Goal: Task Accomplishment & Management: Use online tool/utility

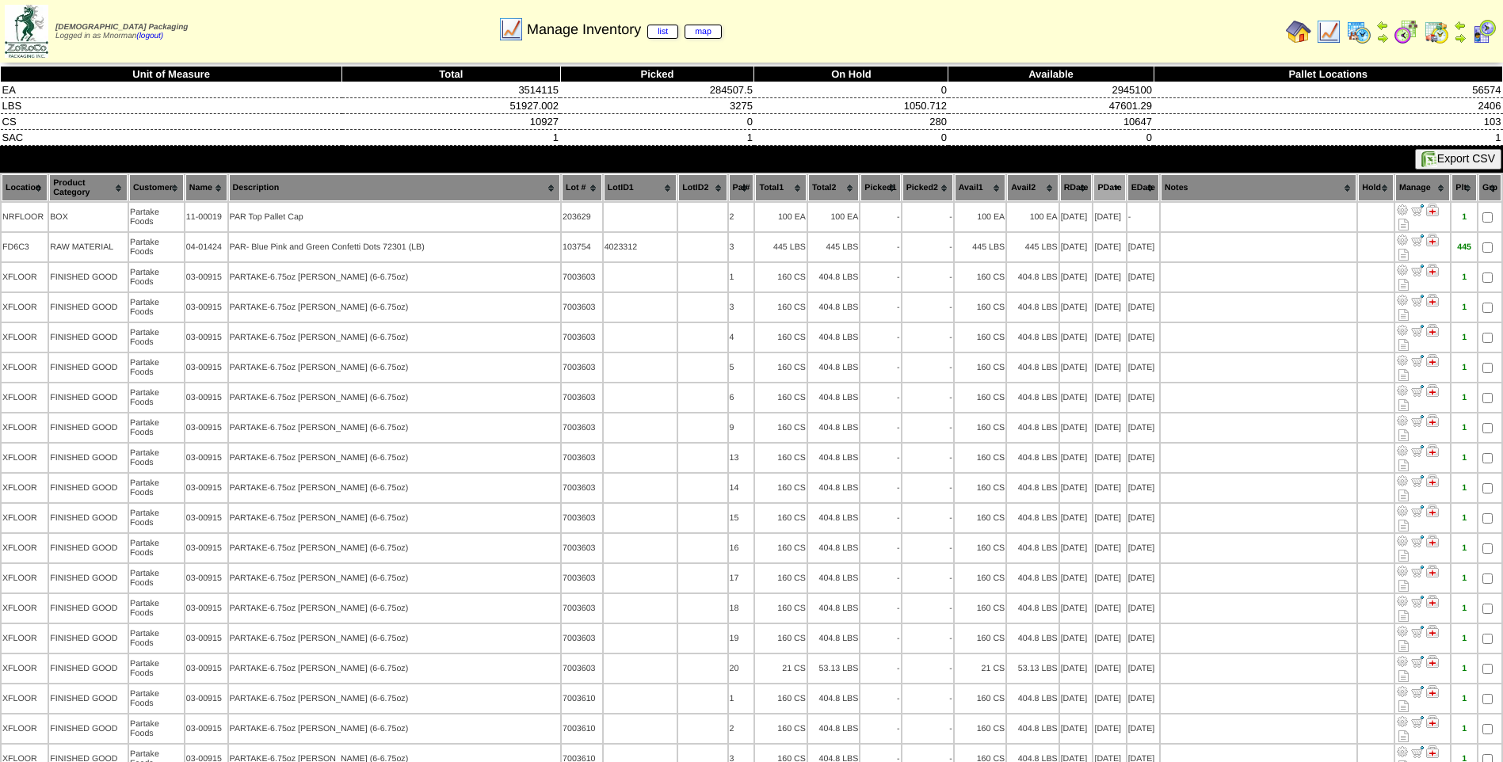
scroll to position [3976, 0]
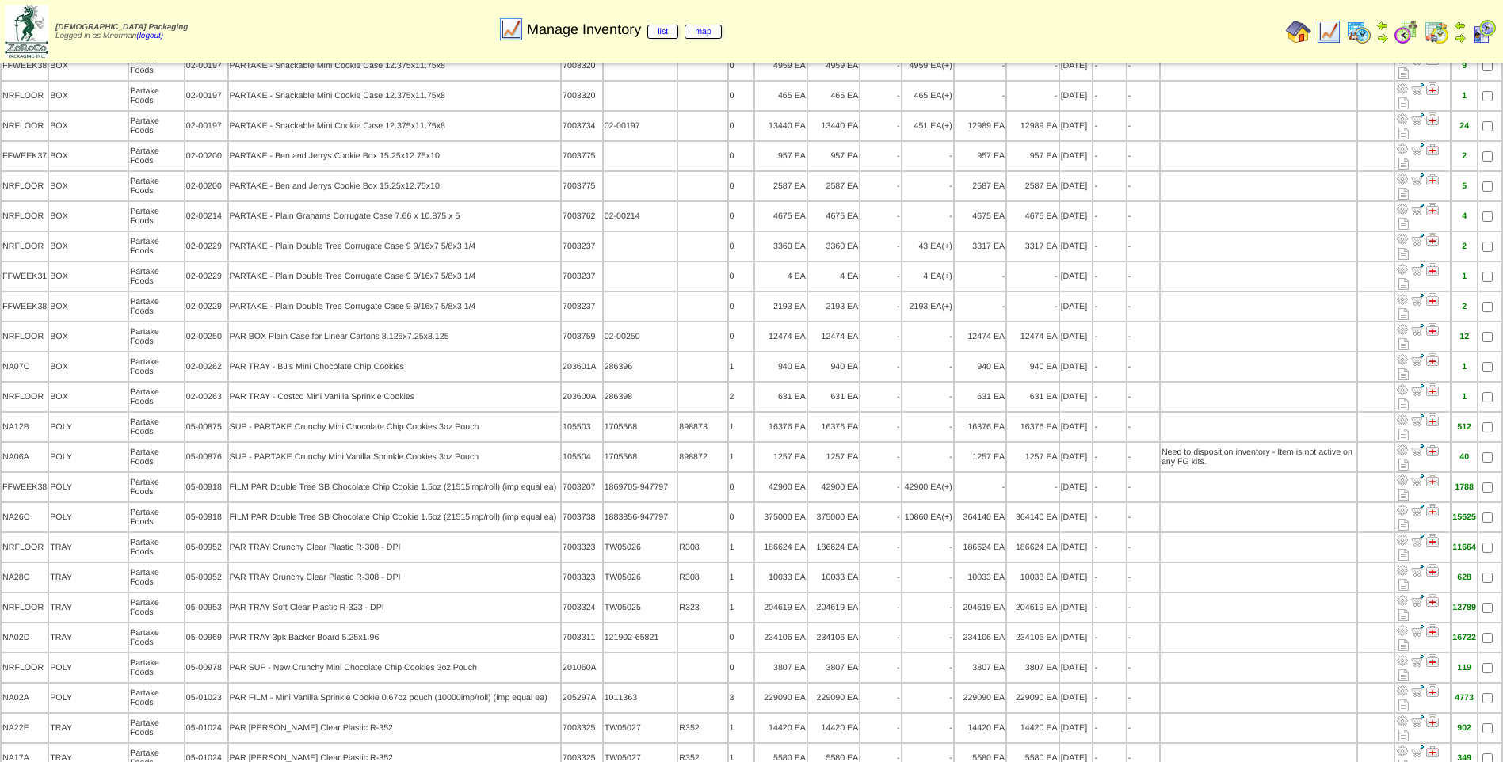
click at [1330, 29] on img at bounding box center [1328, 31] width 25 height 25
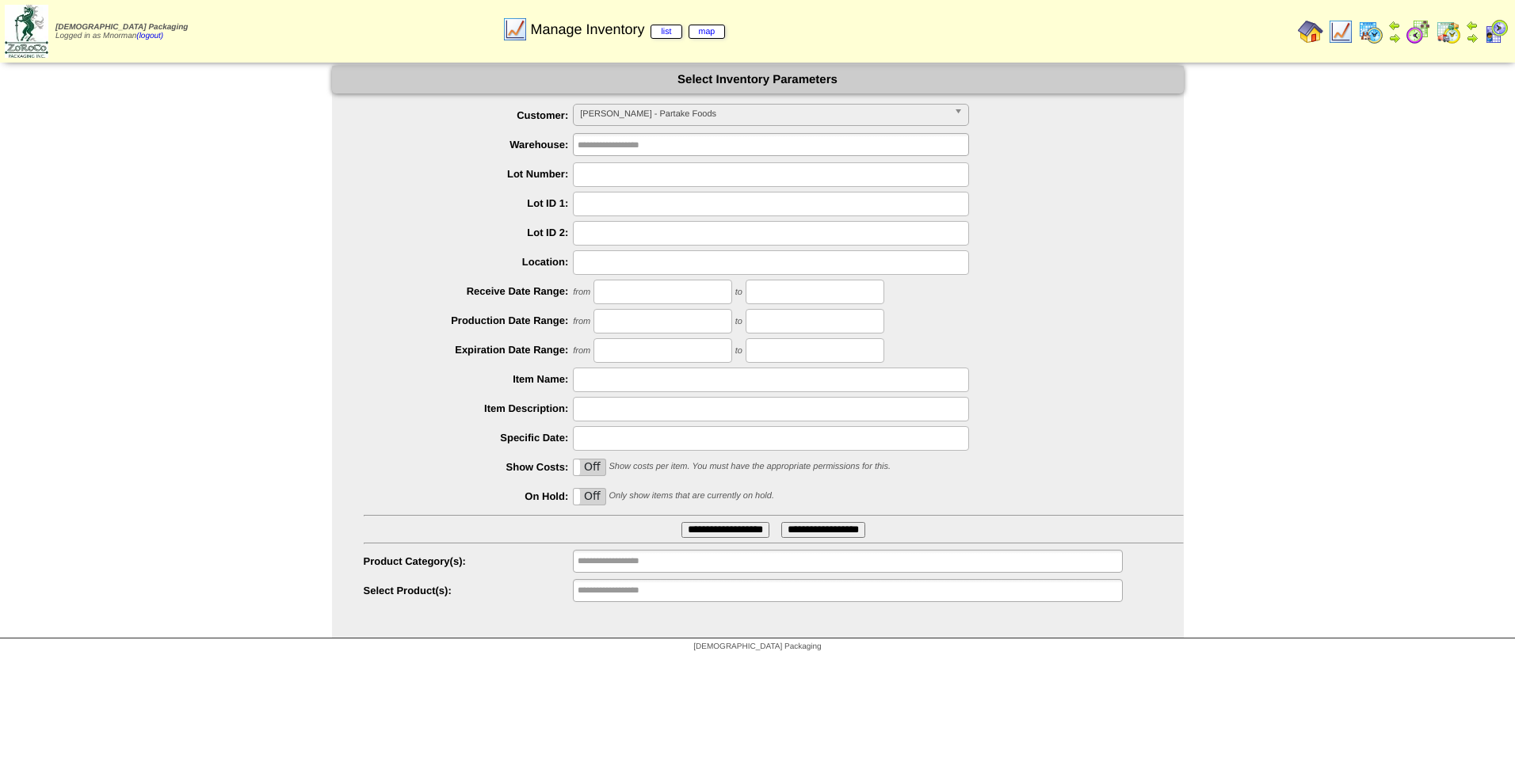
click at [727, 532] on input "**********" at bounding box center [726, 530] width 88 height 16
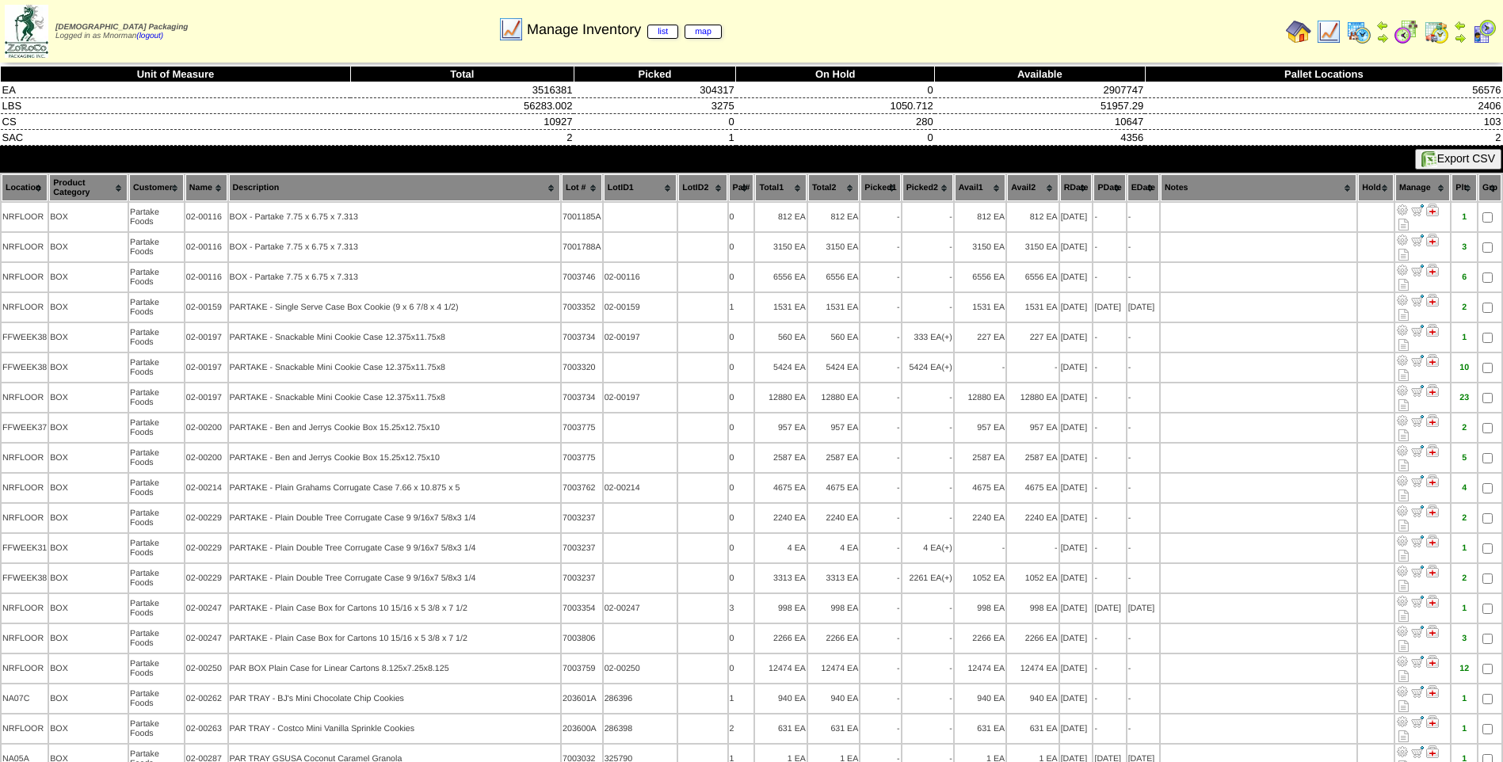
click at [1098, 189] on th "PDate" at bounding box center [1110, 187] width 32 height 27
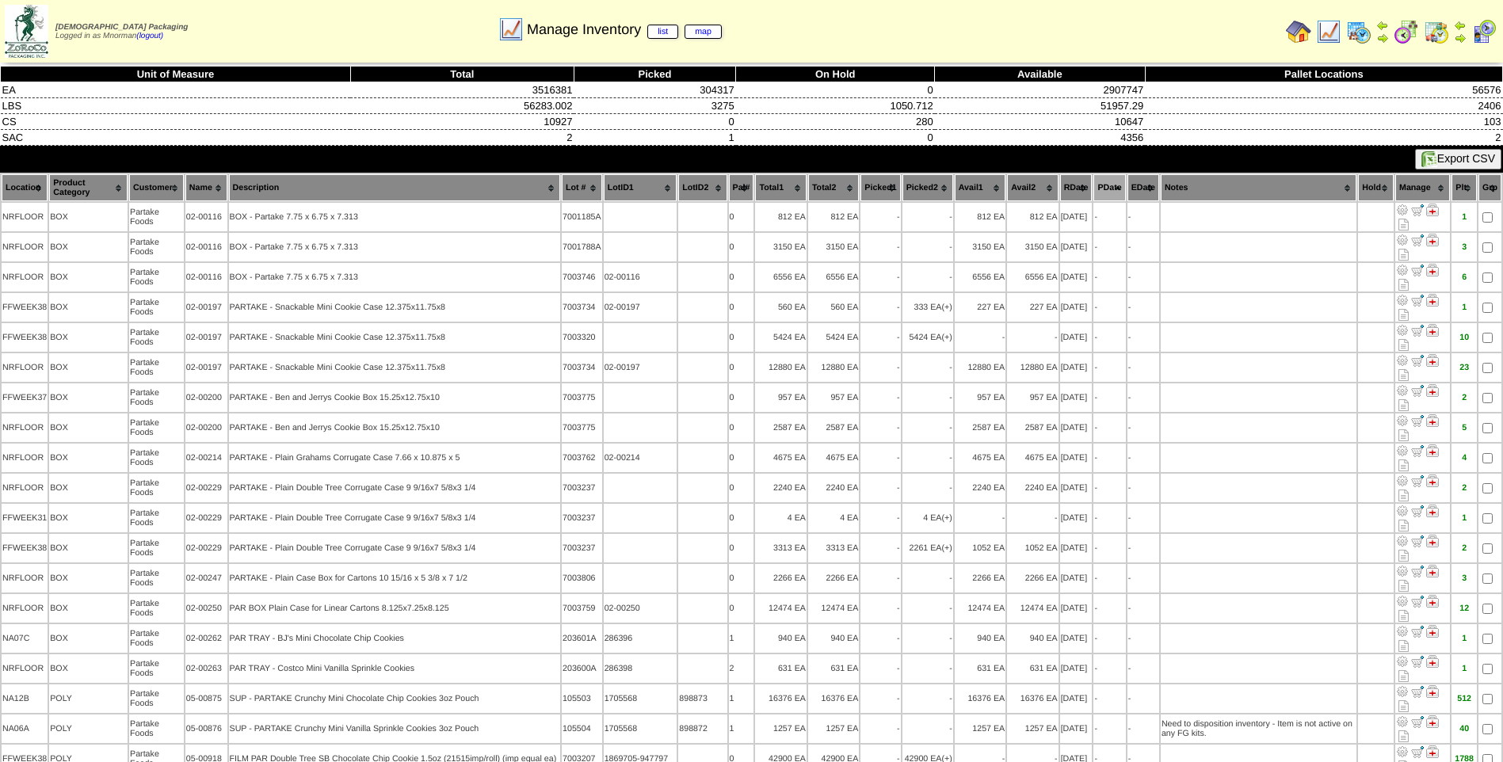
click at [1098, 188] on th "PDate" at bounding box center [1110, 187] width 32 height 27
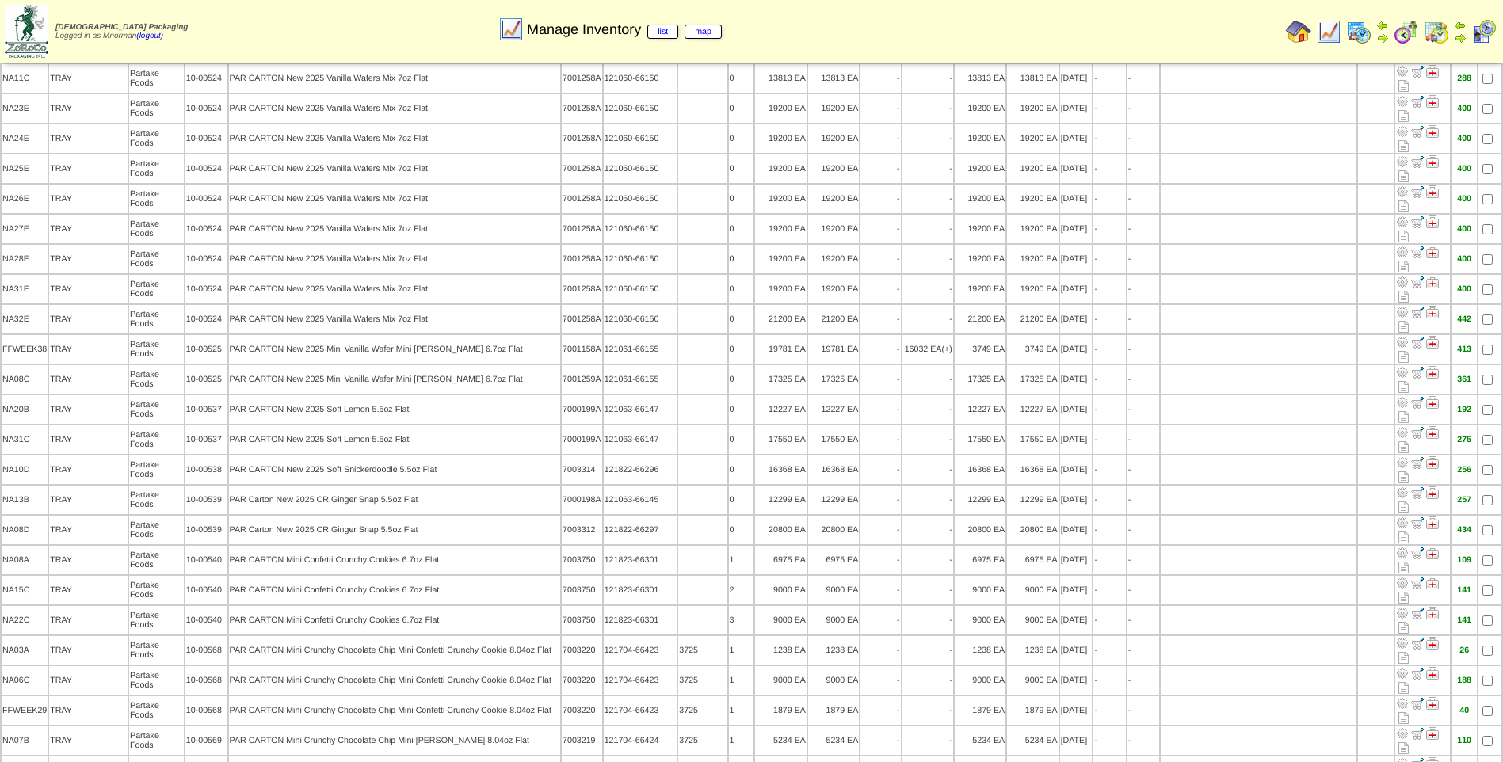
scroll to position [5302, 0]
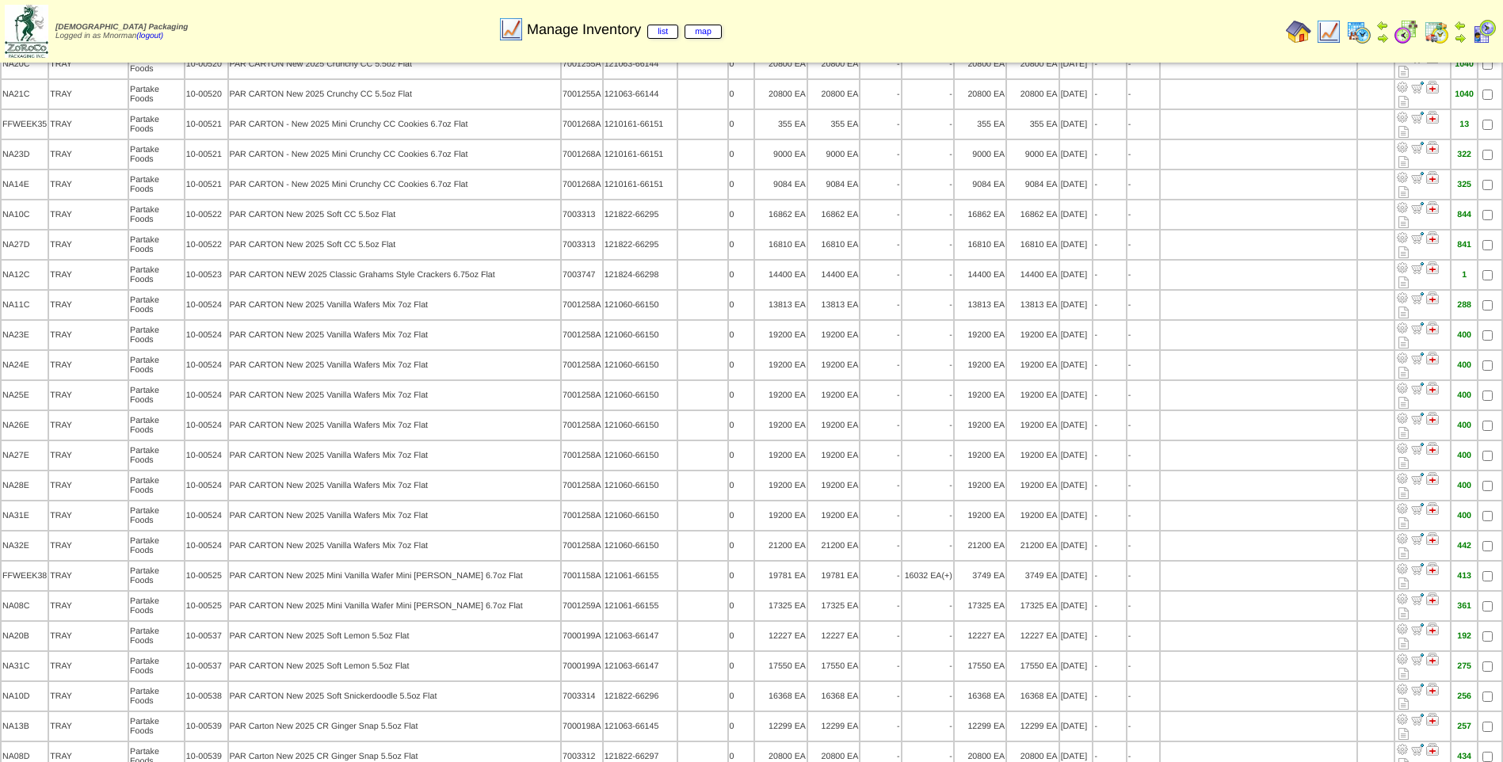
click at [1338, 30] on img at bounding box center [1328, 31] width 25 height 25
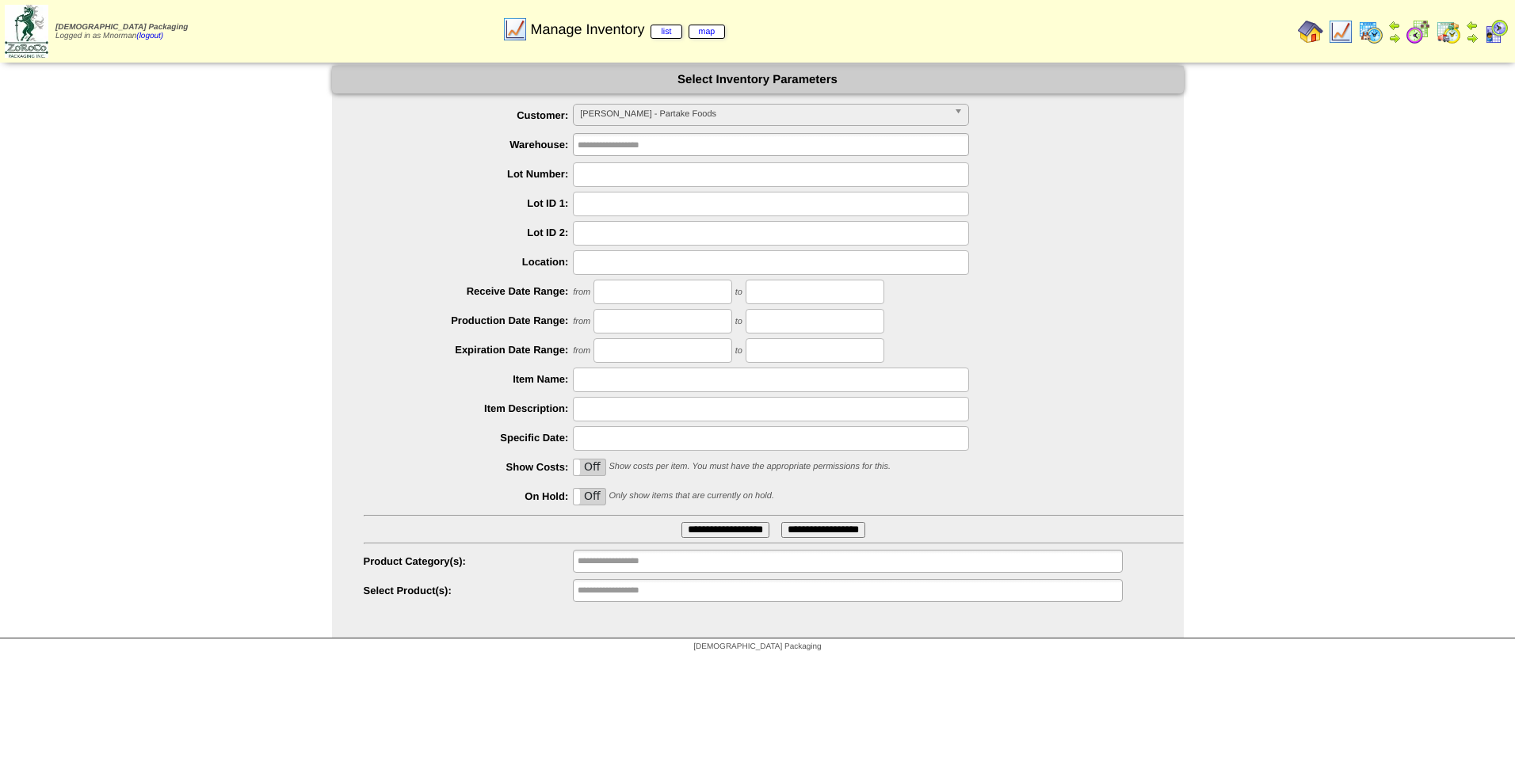
click at [762, 115] on span "PARTAK - Partake Foods" at bounding box center [764, 114] width 368 height 19
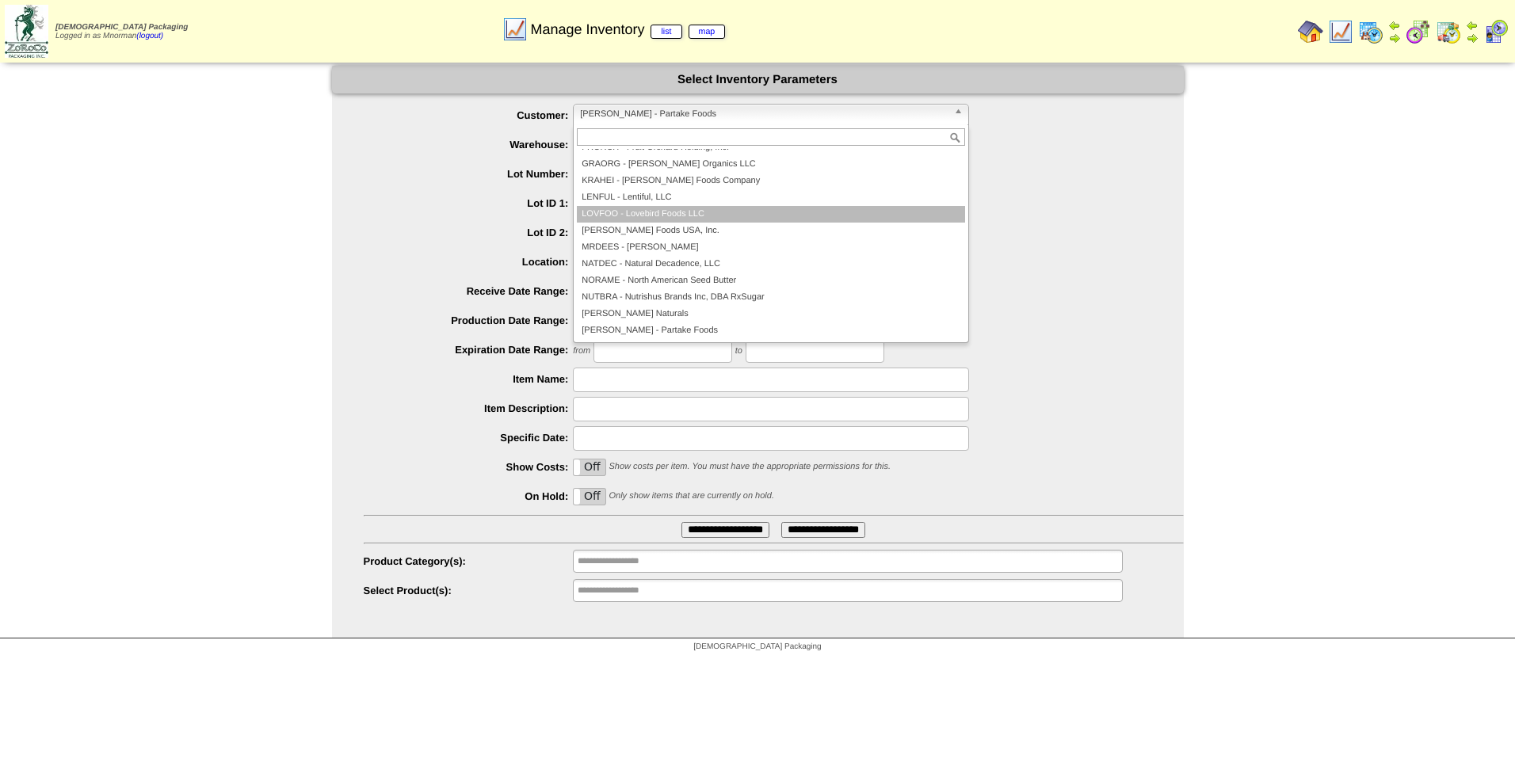
click at [704, 214] on li "LOVFOO - Lovebird Foods LLC" at bounding box center [771, 214] width 388 height 17
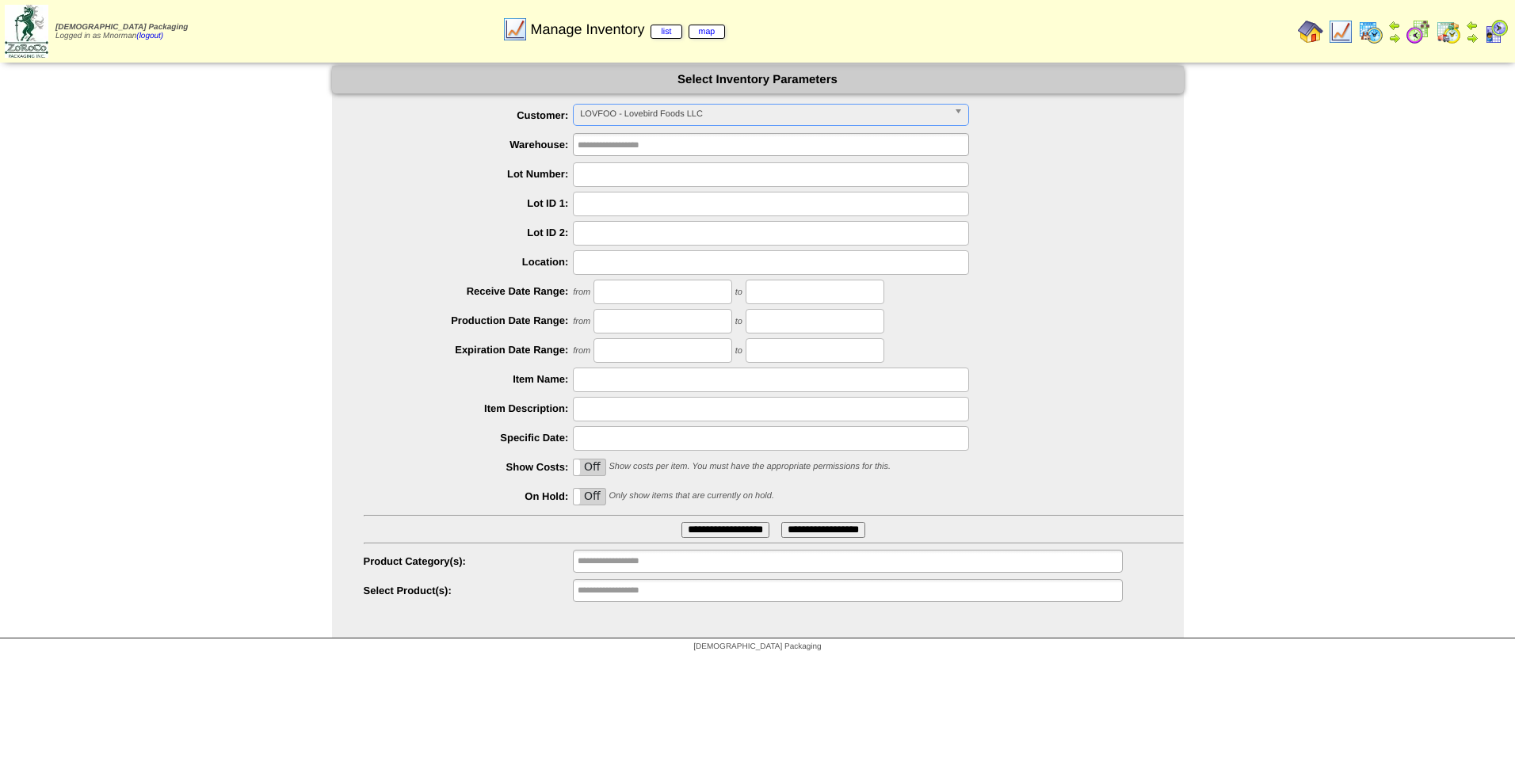
click at [727, 536] on input "**********" at bounding box center [726, 530] width 88 height 16
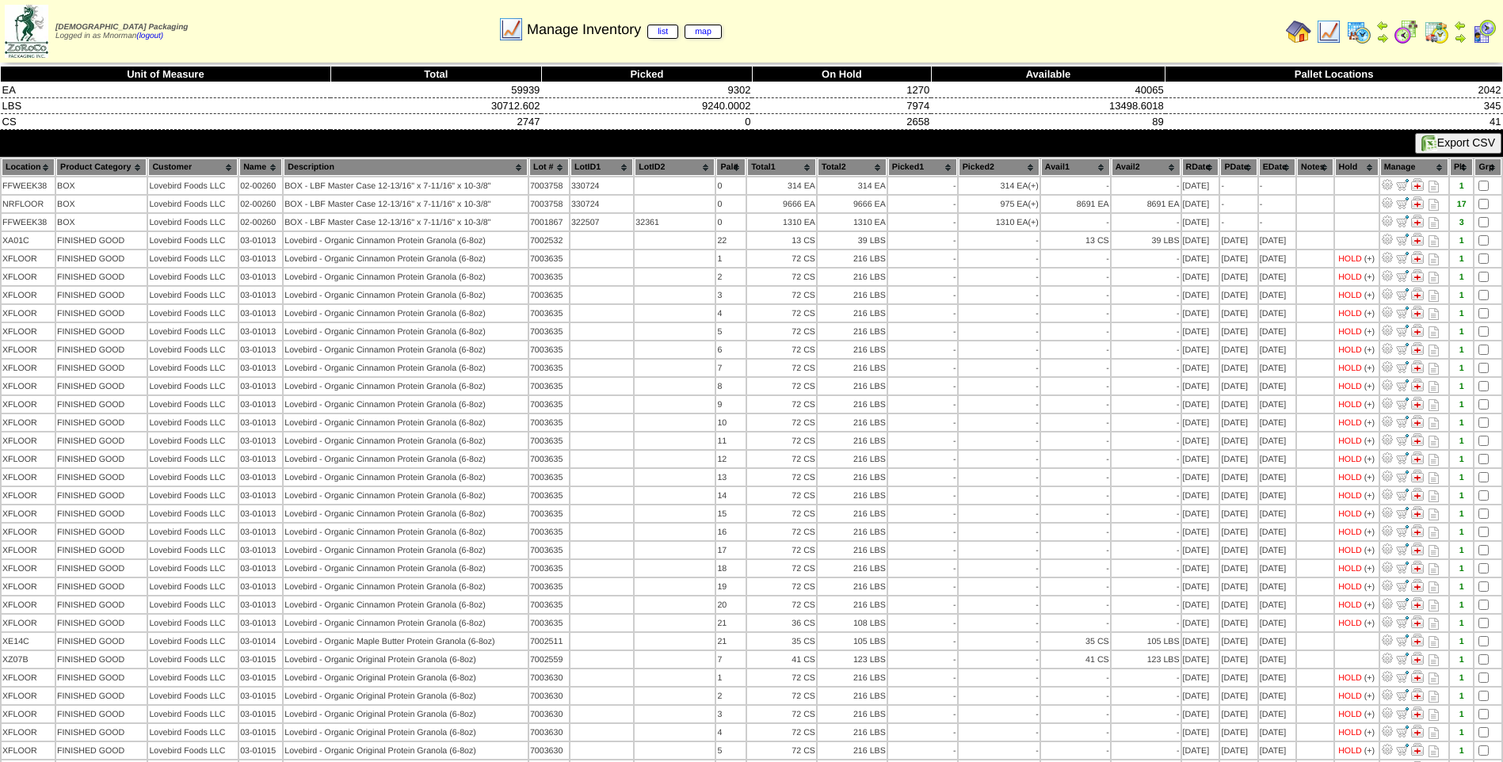
click at [1234, 168] on th "PDate" at bounding box center [1238, 166] width 36 height 17
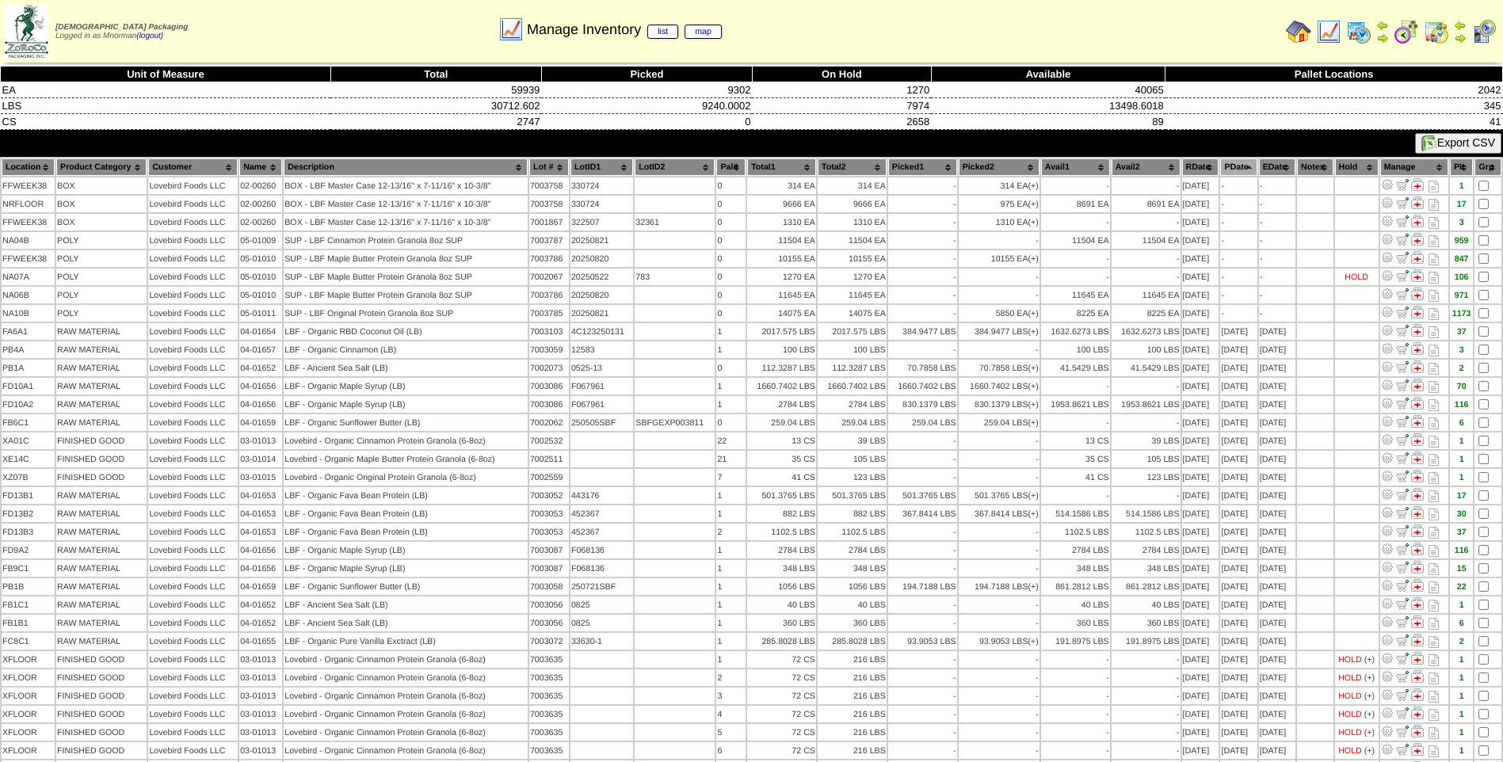
click at [1234, 168] on th "PDate" at bounding box center [1238, 166] width 36 height 17
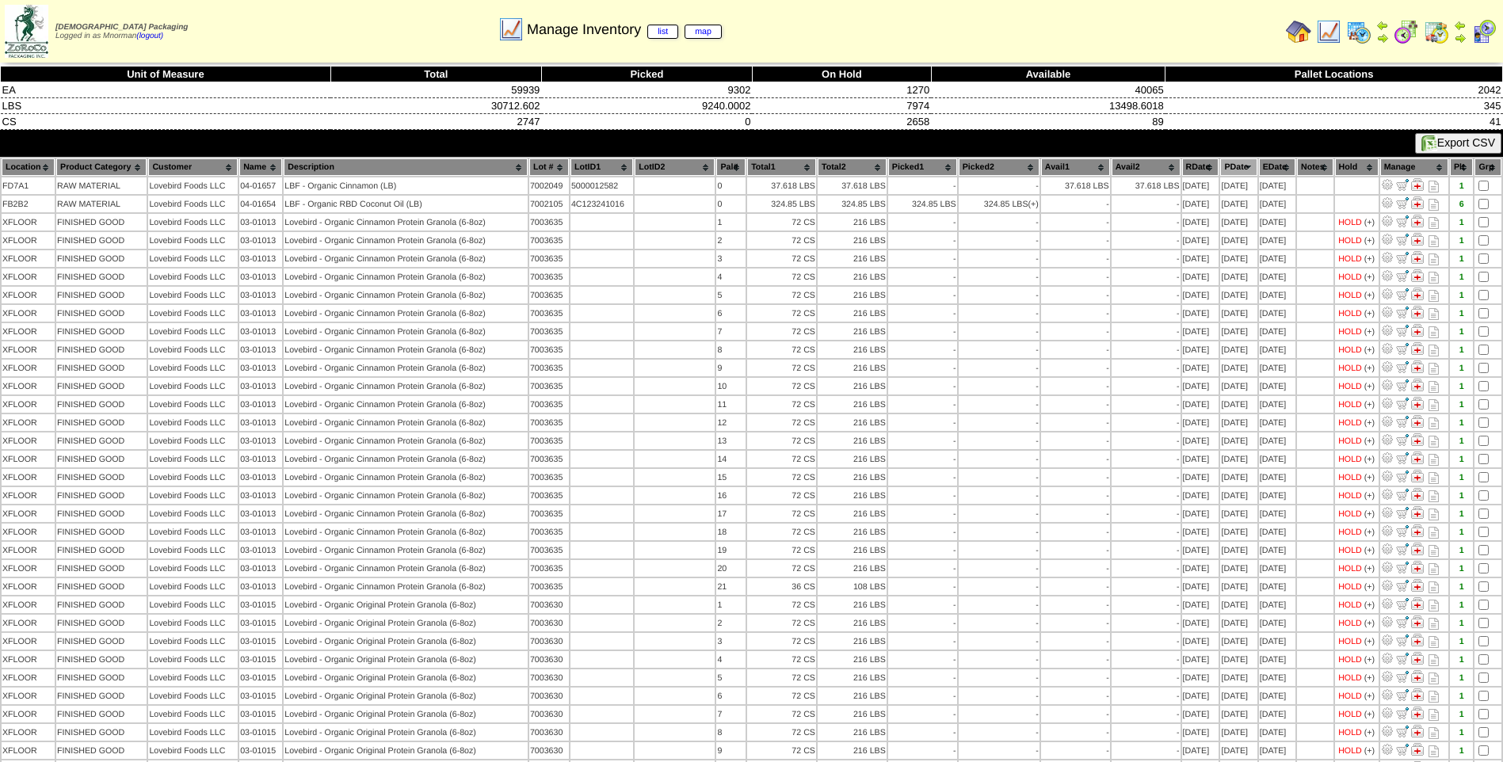
click at [1326, 31] on img at bounding box center [1328, 31] width 25 height 25
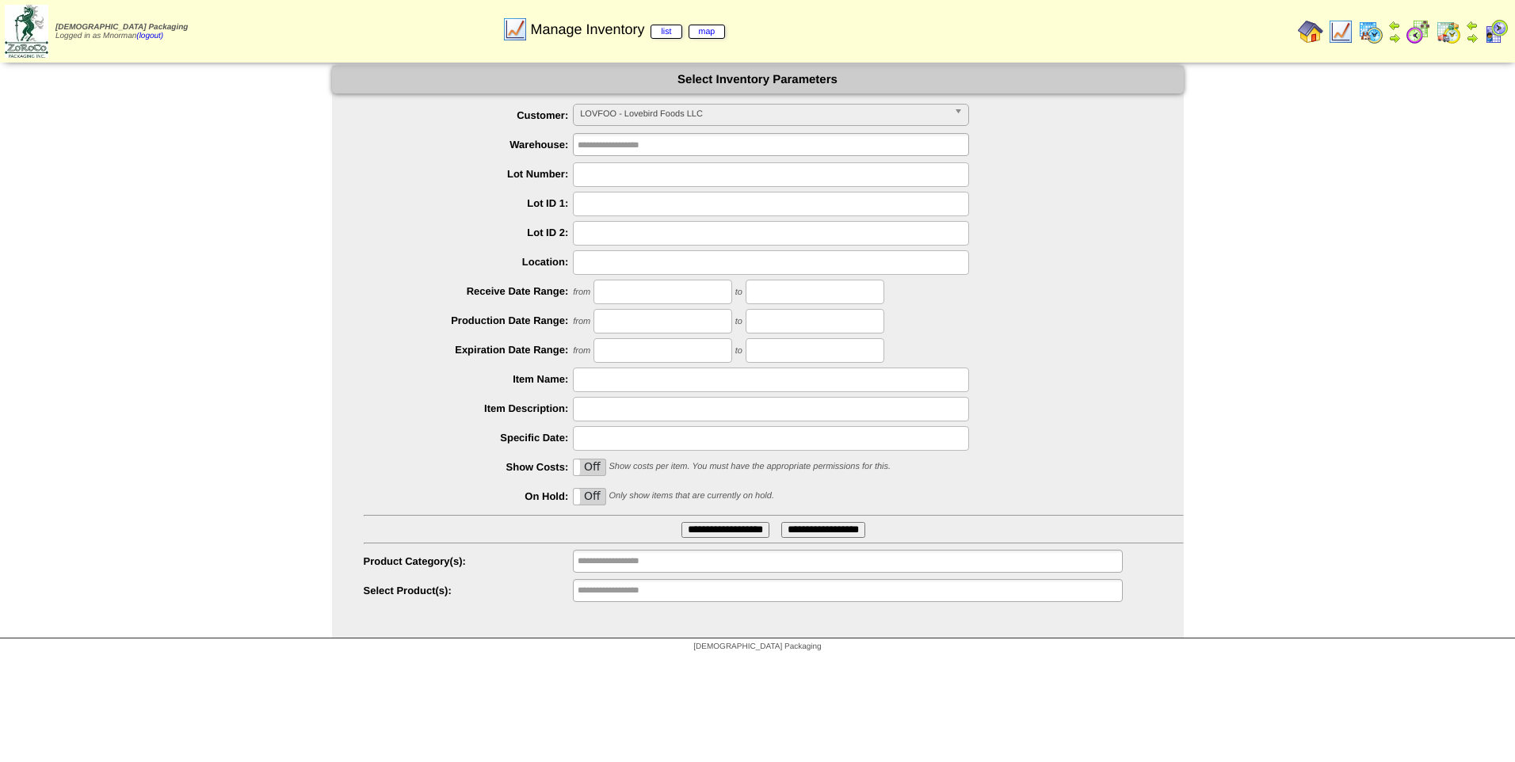
click at [728, 121] on span "LOVFOO - Lovebird Foods LLC" at bounding box center [764, 114] width 368 height 19
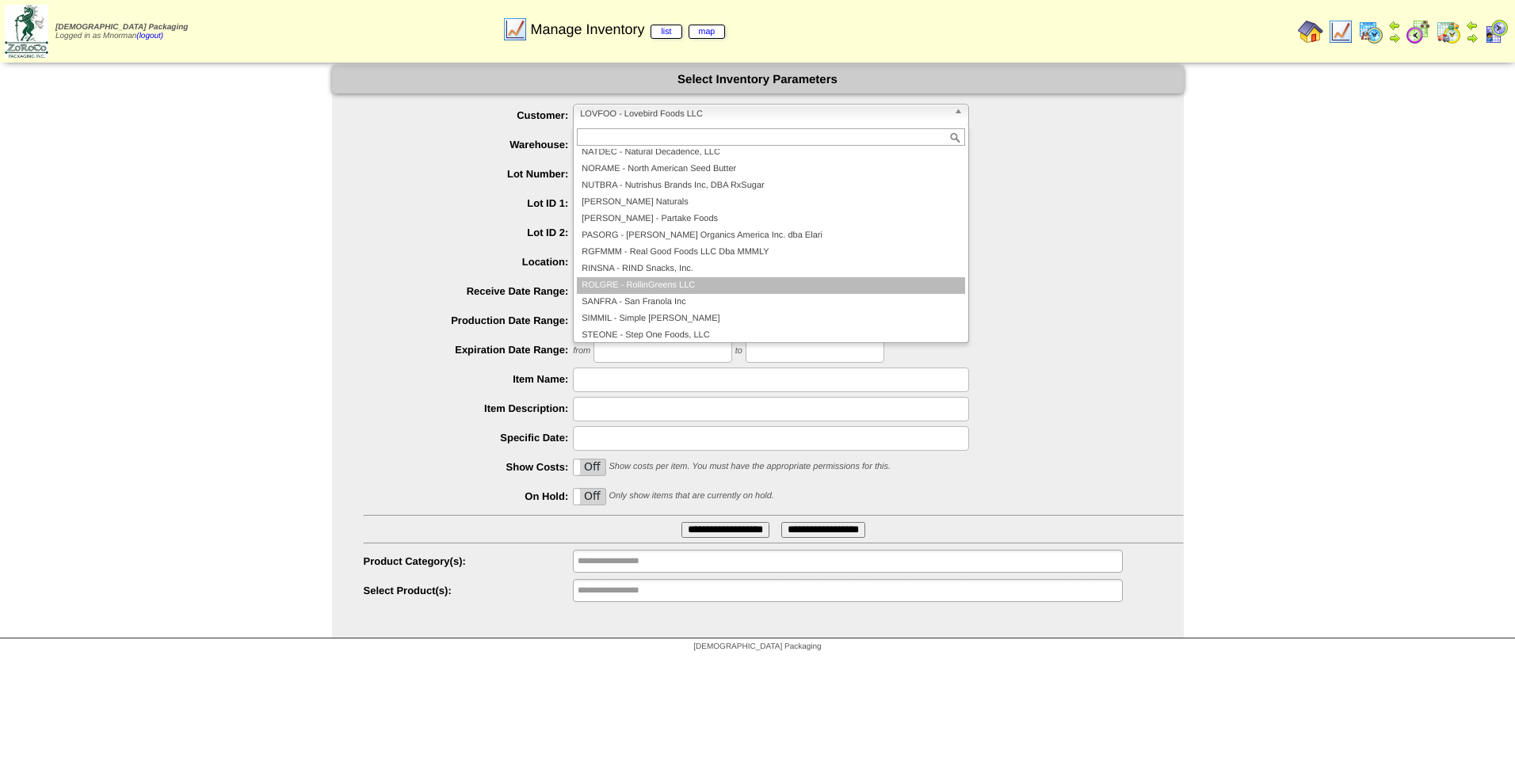
scroll to position [342, 0]
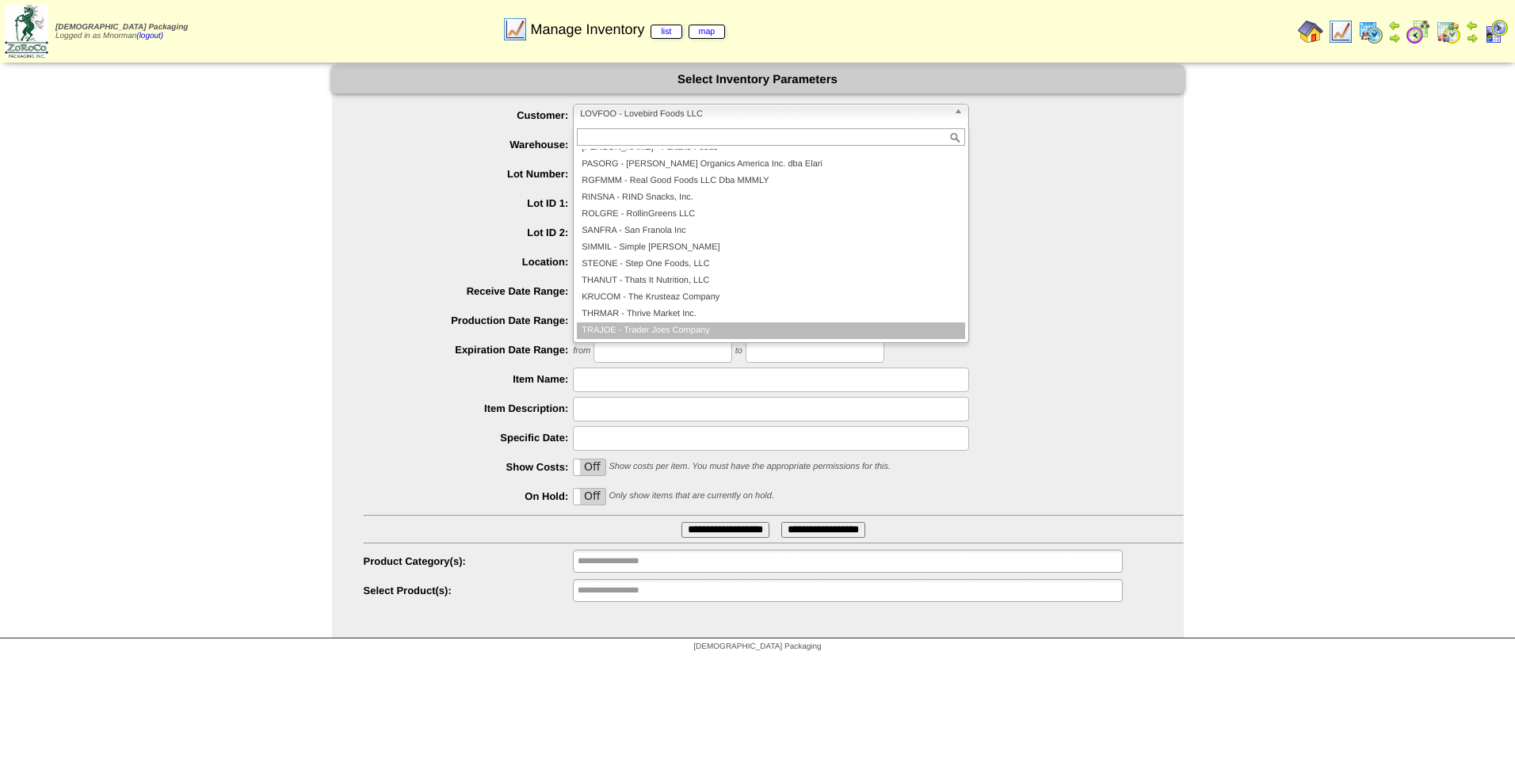
click at [735, 326] on li "TRAJOE - Trader Joes Company" at bounding box center [771, 331] width 388 height 17
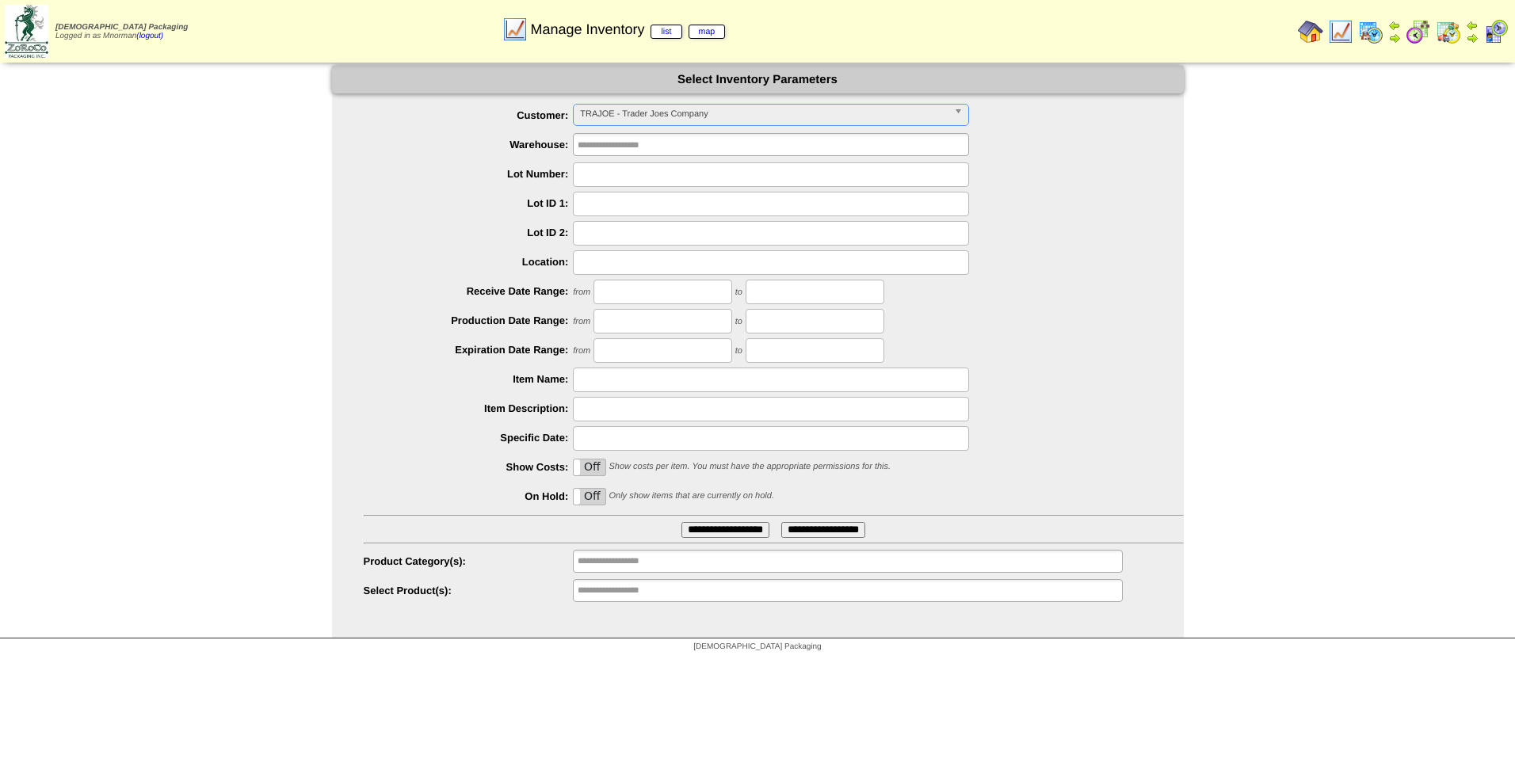
click at [737, 532] on input "**********" at bounding box center [726, 530] width 88 height 16
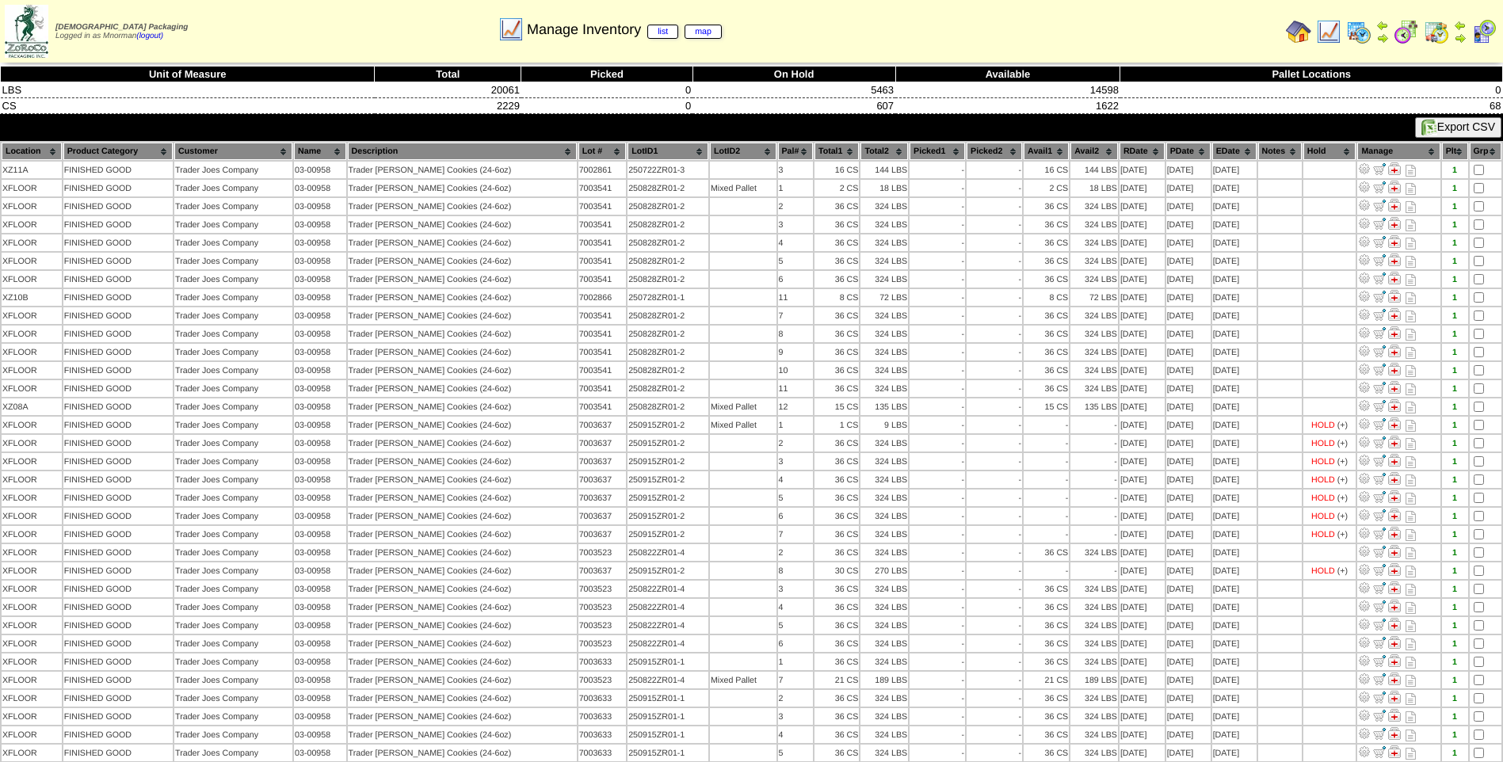
click at [1321, 147] on th "Hold" at bounding box center [1330, 151] width 53 height 17
click at [1190, 151] on th "PDate" at bounding box center [1189, 151] width 44 height 17
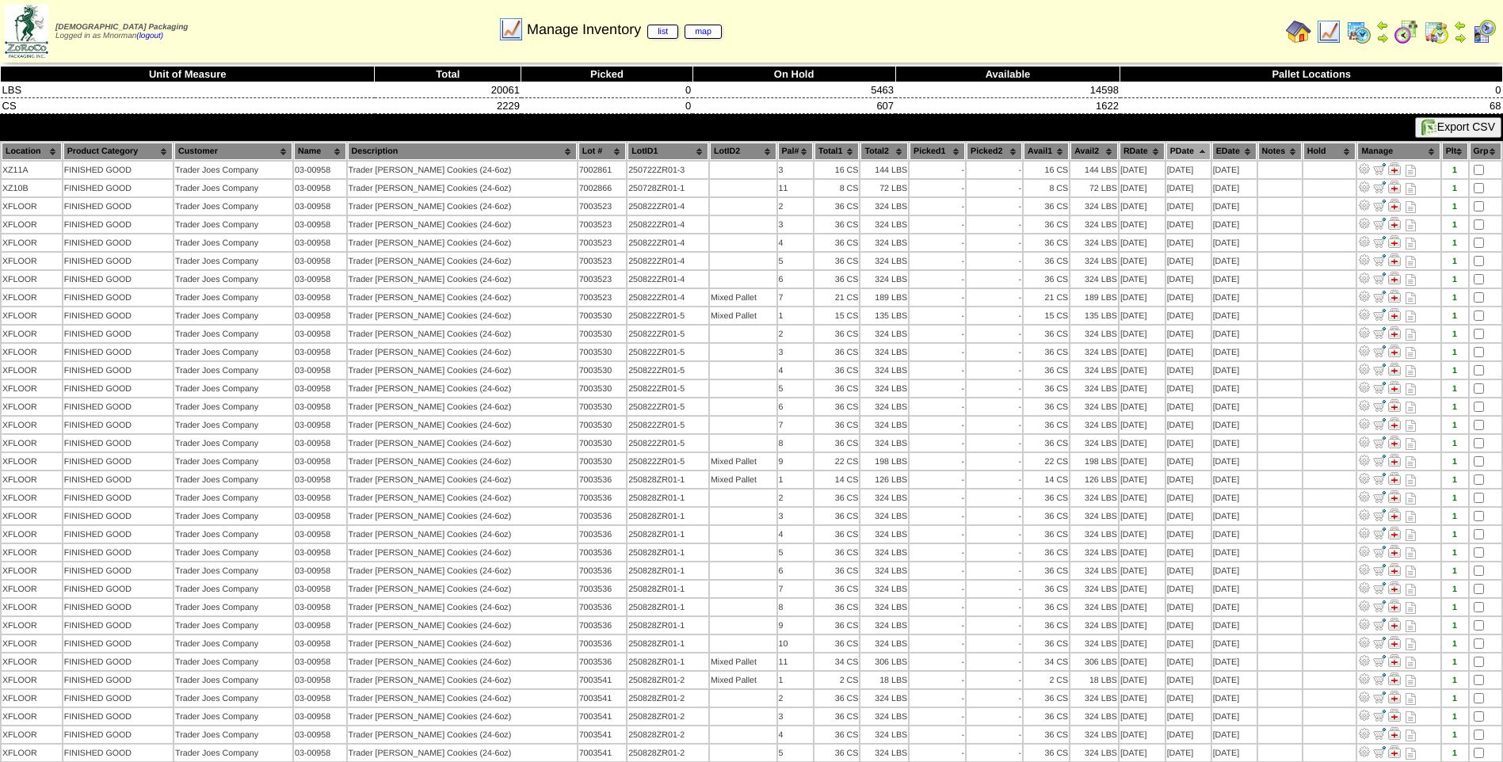
click at [1193, 154] on th "PDate" at bounding box center [1189, 151] width 44 height 17
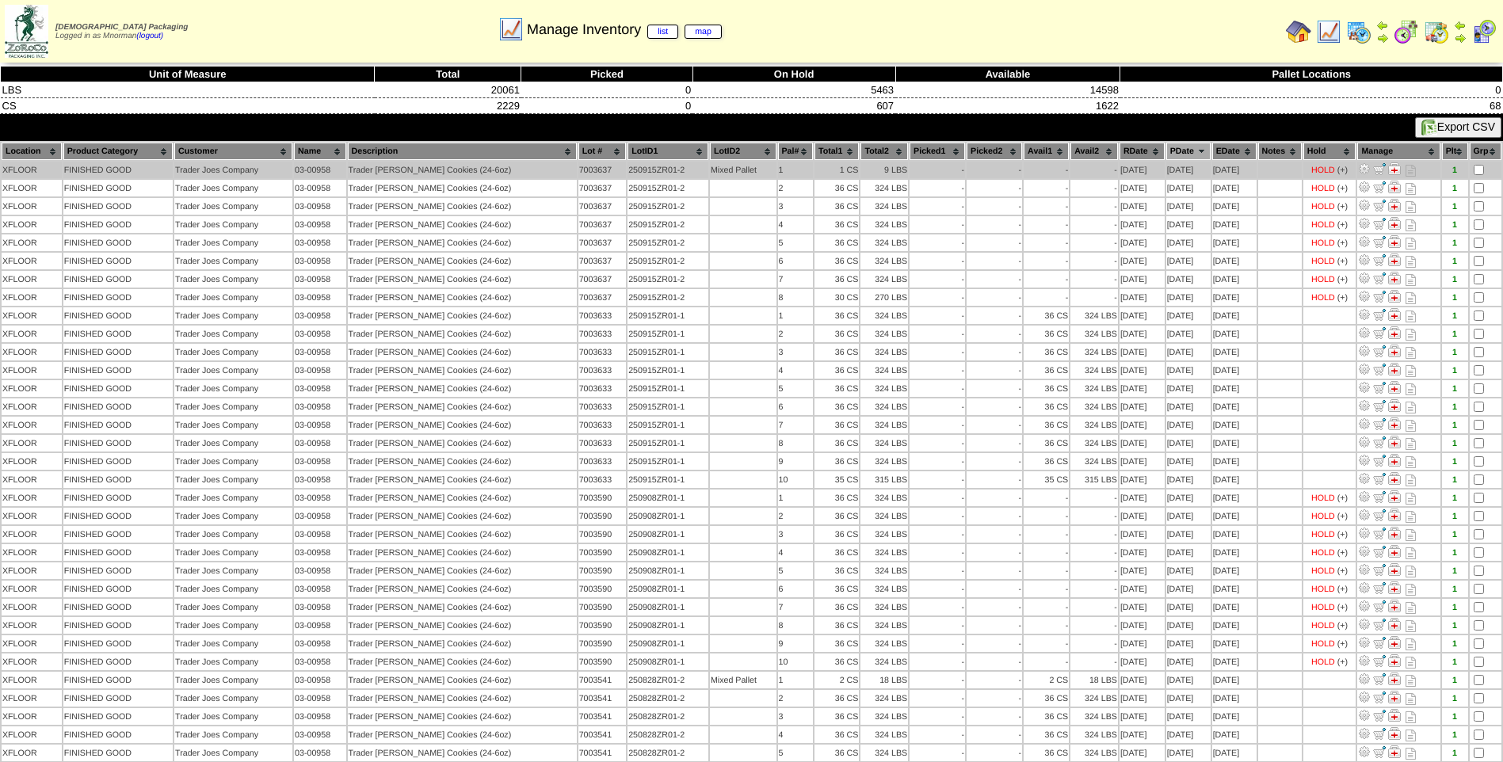
click at [1470, 166] on td at bounding box center [1486, 170] width 32 height 17
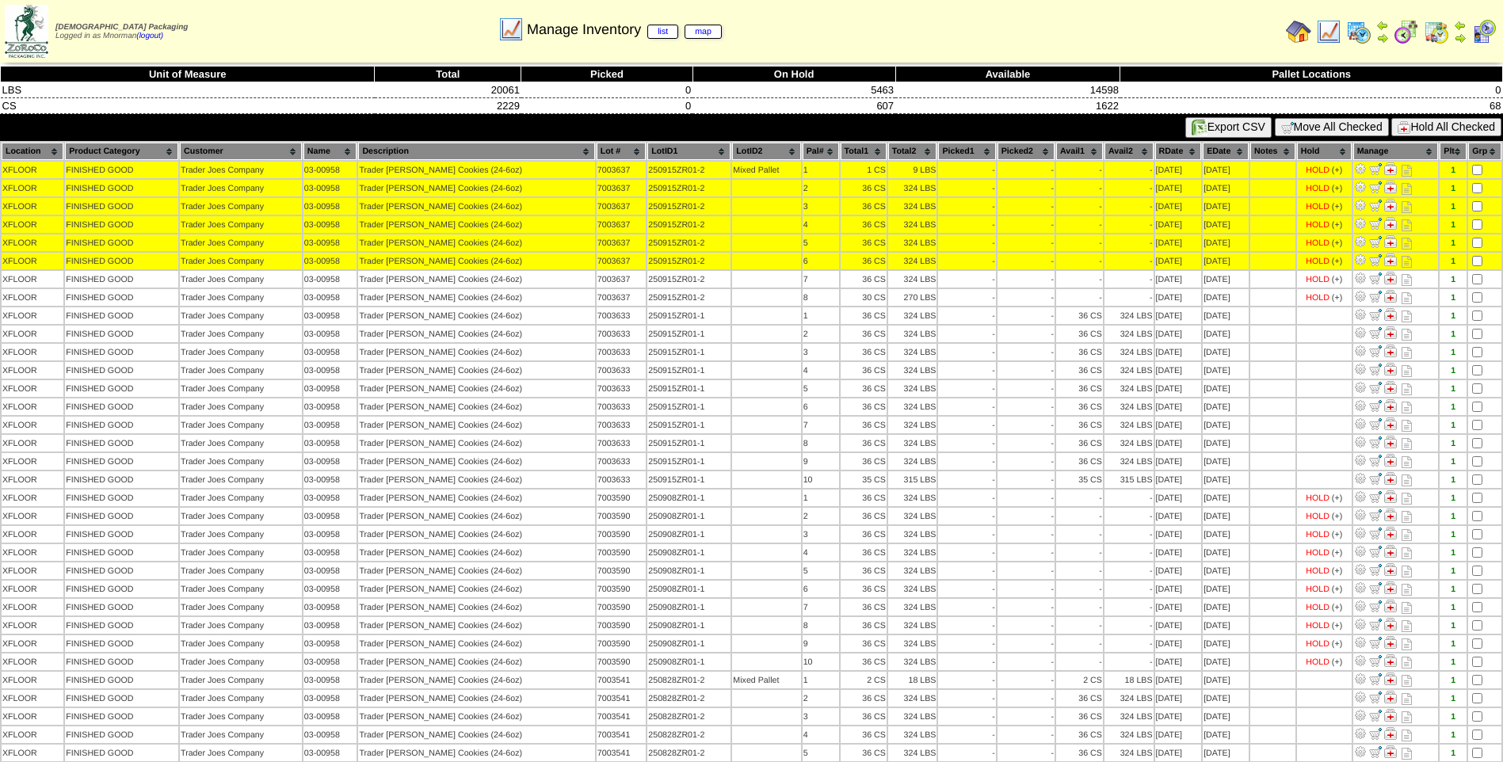
click at [1480, 286] on td at bounding box center [1484, 279] width 33 height 17
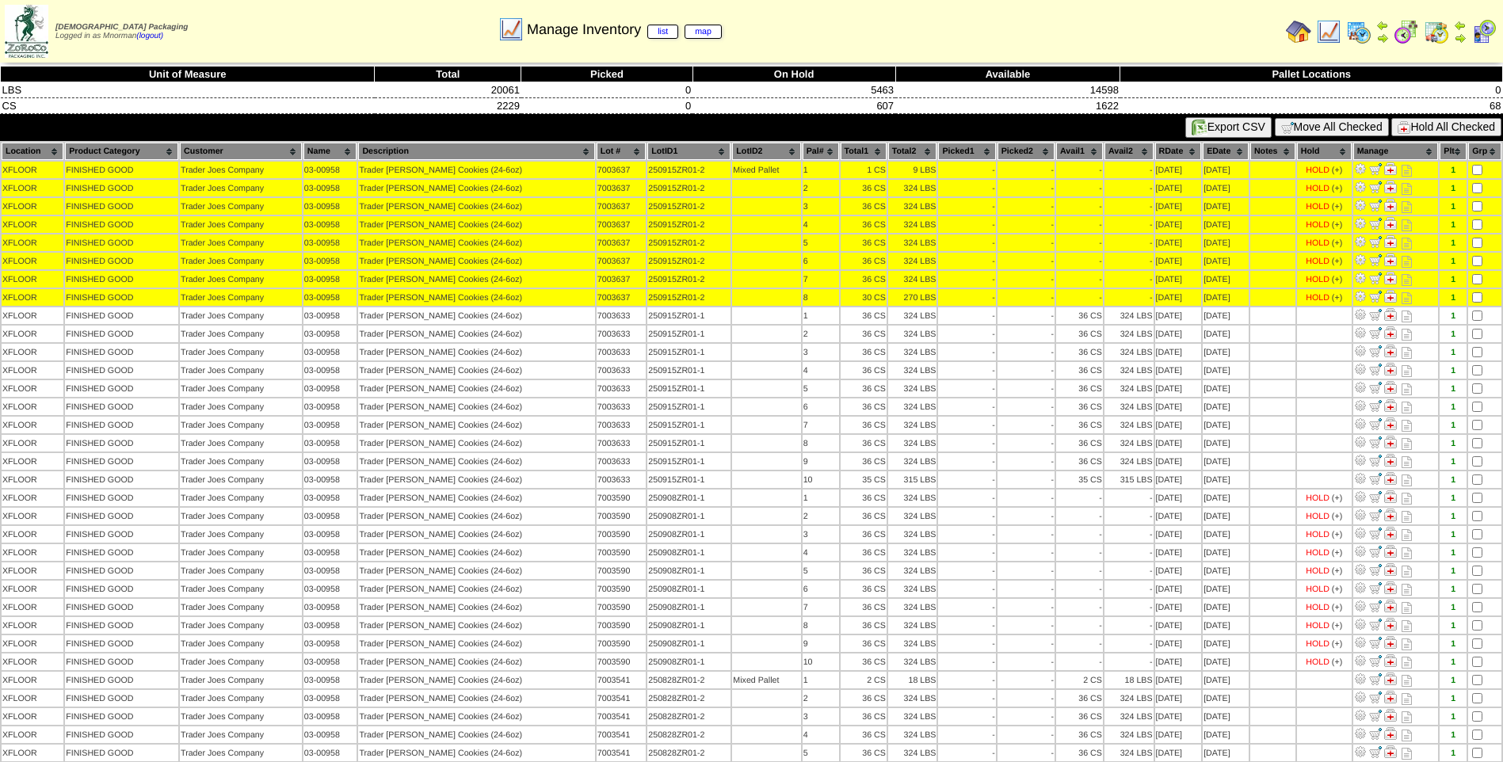
drag, startPoint x: 1467, startPoint y: 132, endPoint x: 1457, endPoint y: 165, distance: 34.6
click at [1466, 131] on button "Hold All Checked" at bounding box center [1447, 127] width 110 height 18
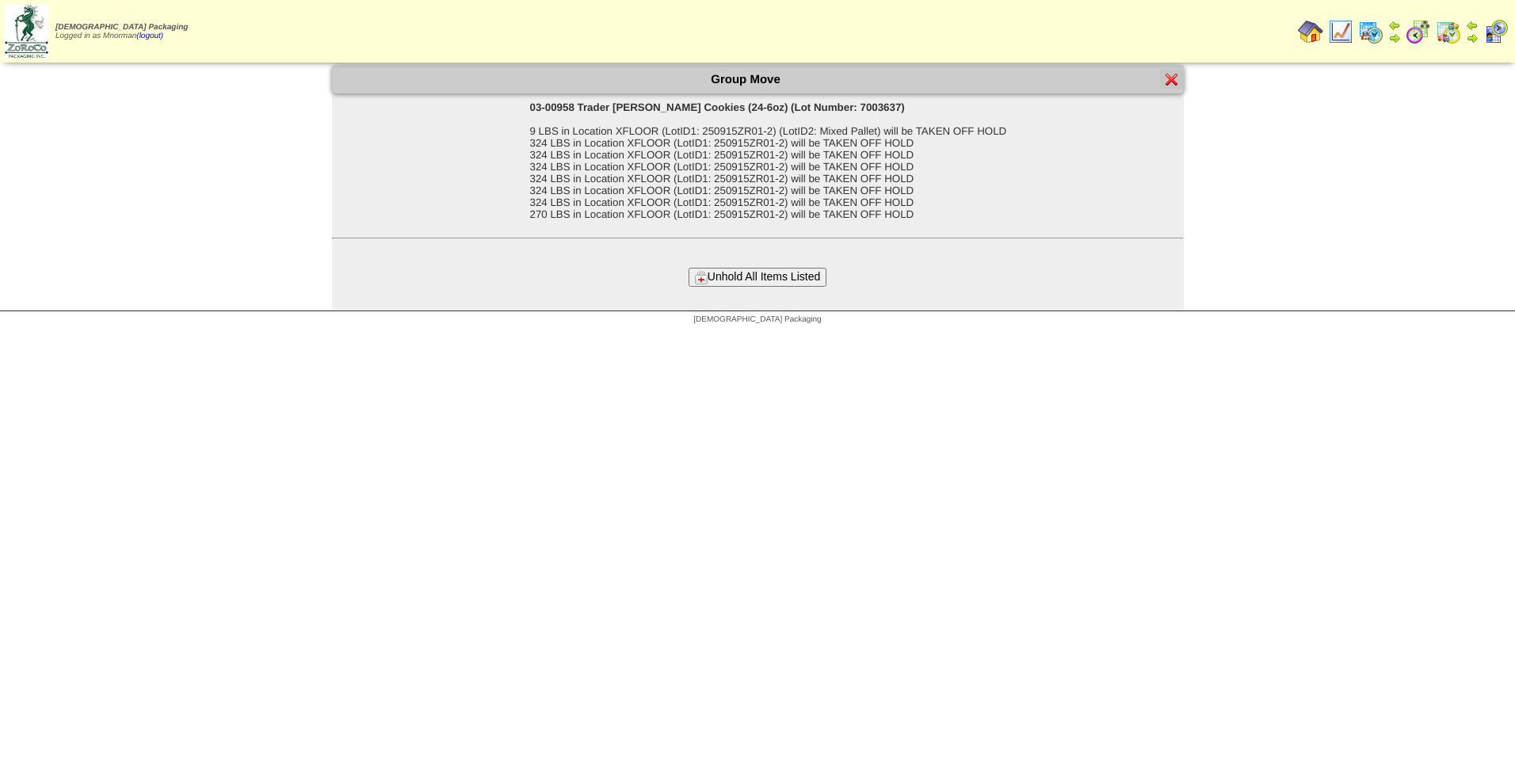
click at [753, 273] on button "Unhold All Items Listed" at bounding box center [758, 277] width 138 height 18
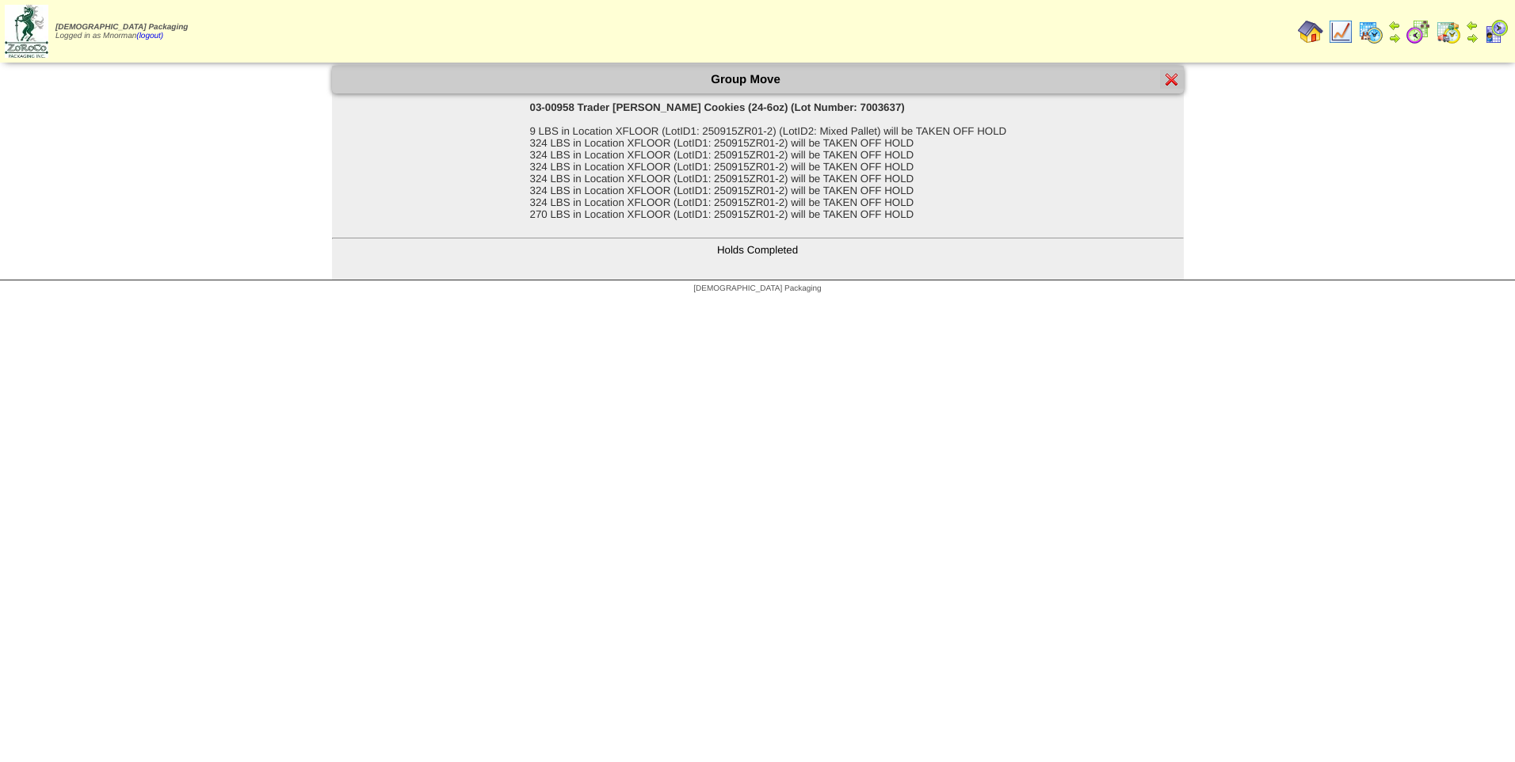
click at [1176, 84] on img at bounding box center [1172, 79] width 13 height 13
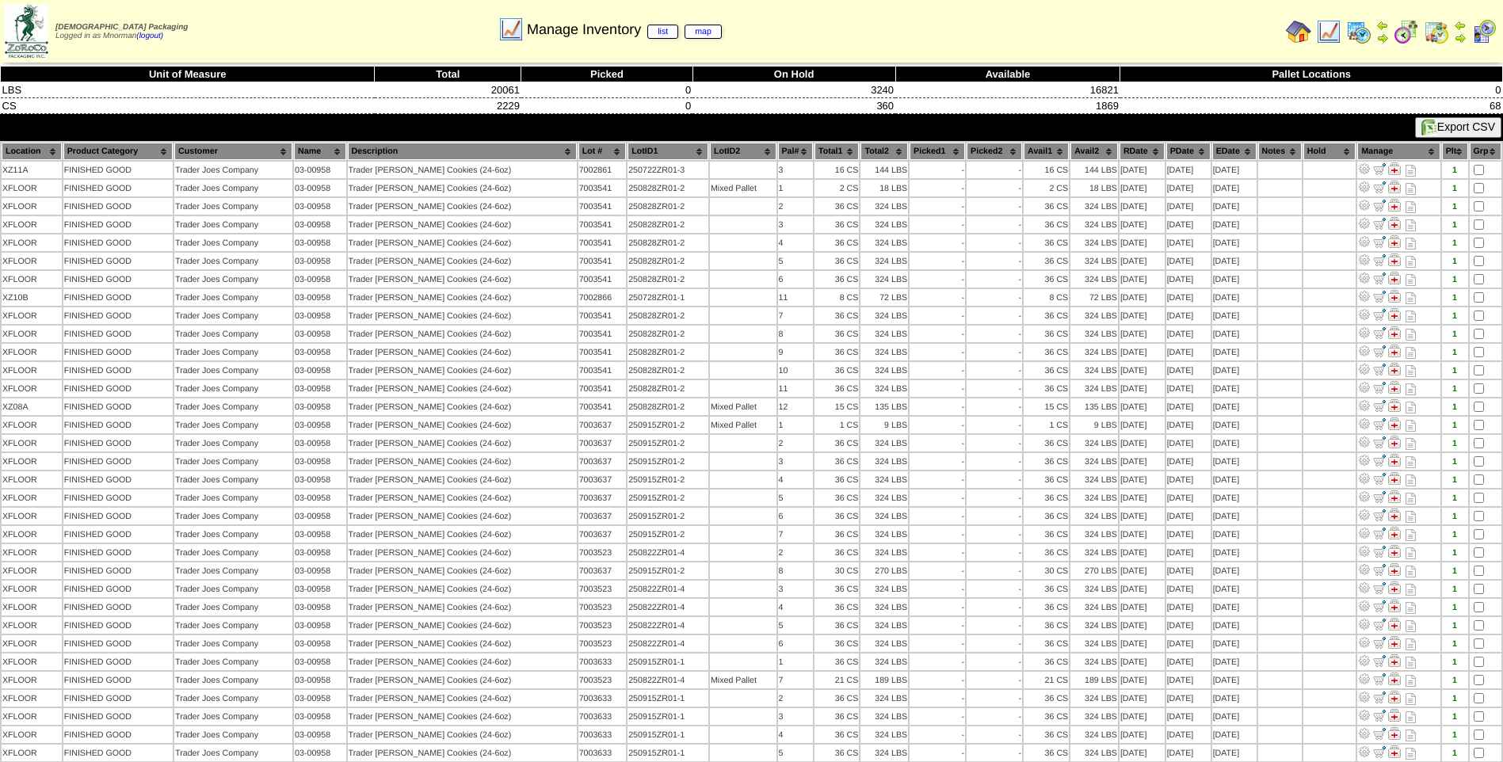
click at [1180, 147] on th "PDate" at bounding box center [1189, 151] width 44 height 17
click at [1180, 146] on th "PDate" at bounding box center [1189, 151] width 44 height 17
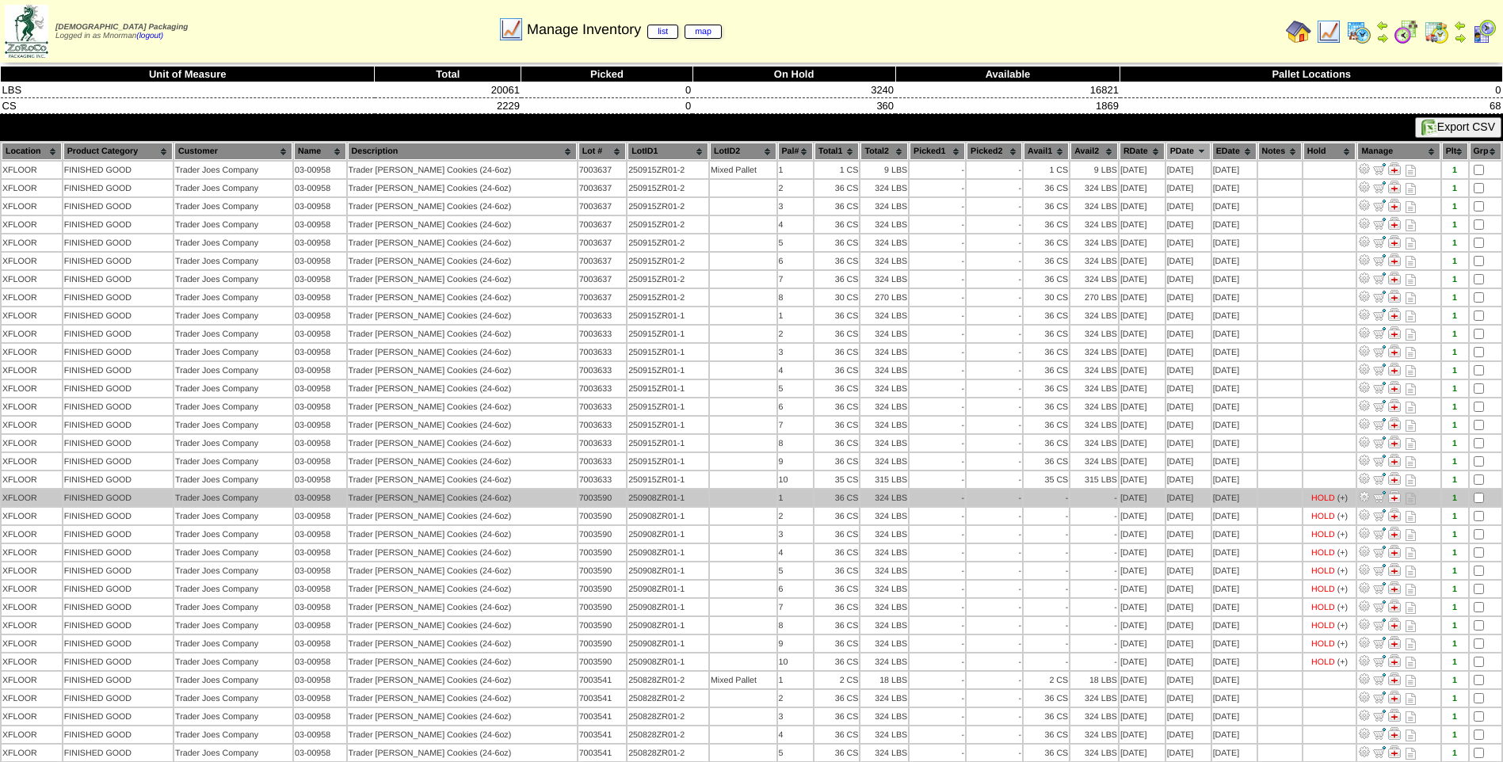
click at [1487, 494] on td at bounding box center [1486, 498] width 32 height 17
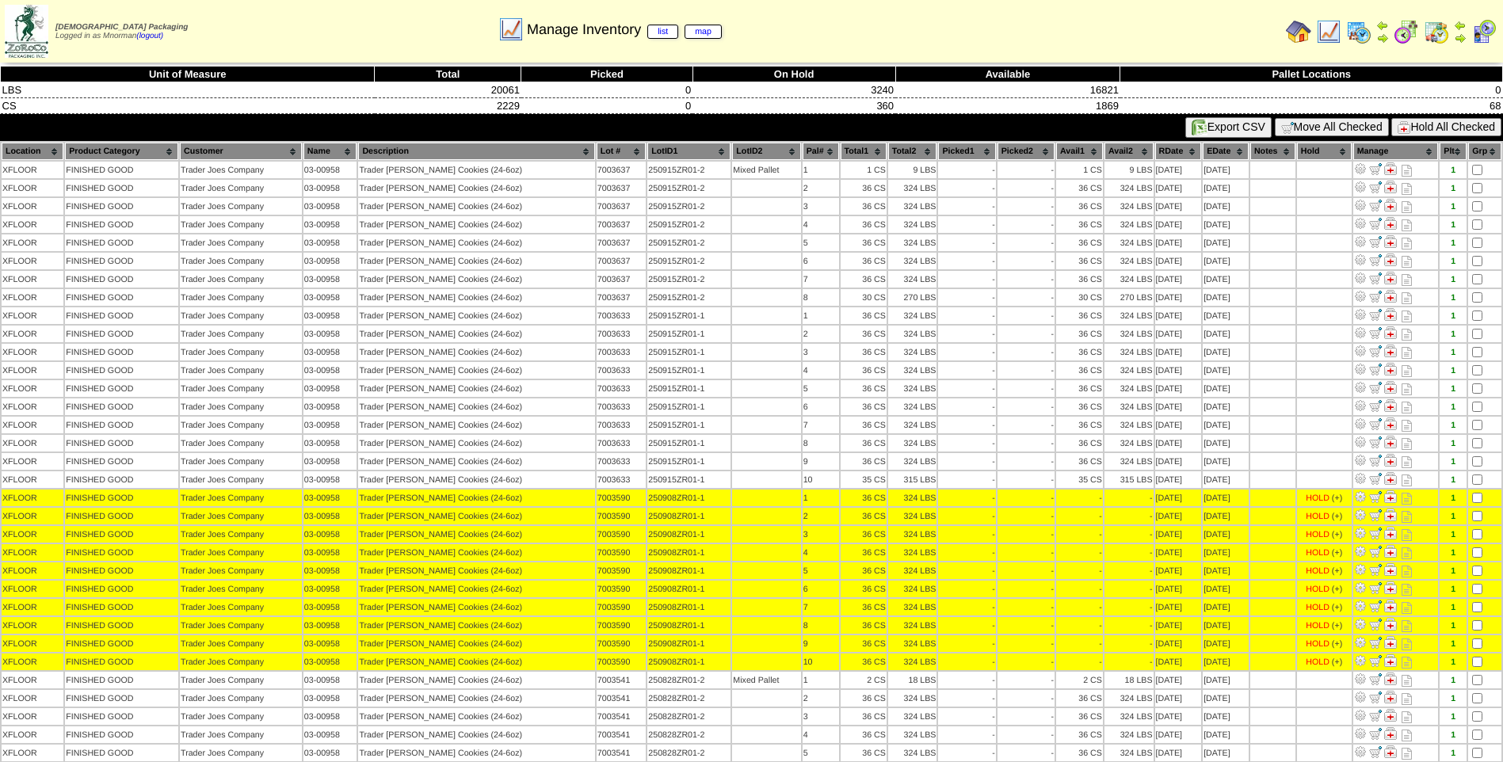
click at [1432, 131] on button "Hold All Checked" at bounding box center [1447, 127] width 110 height 18
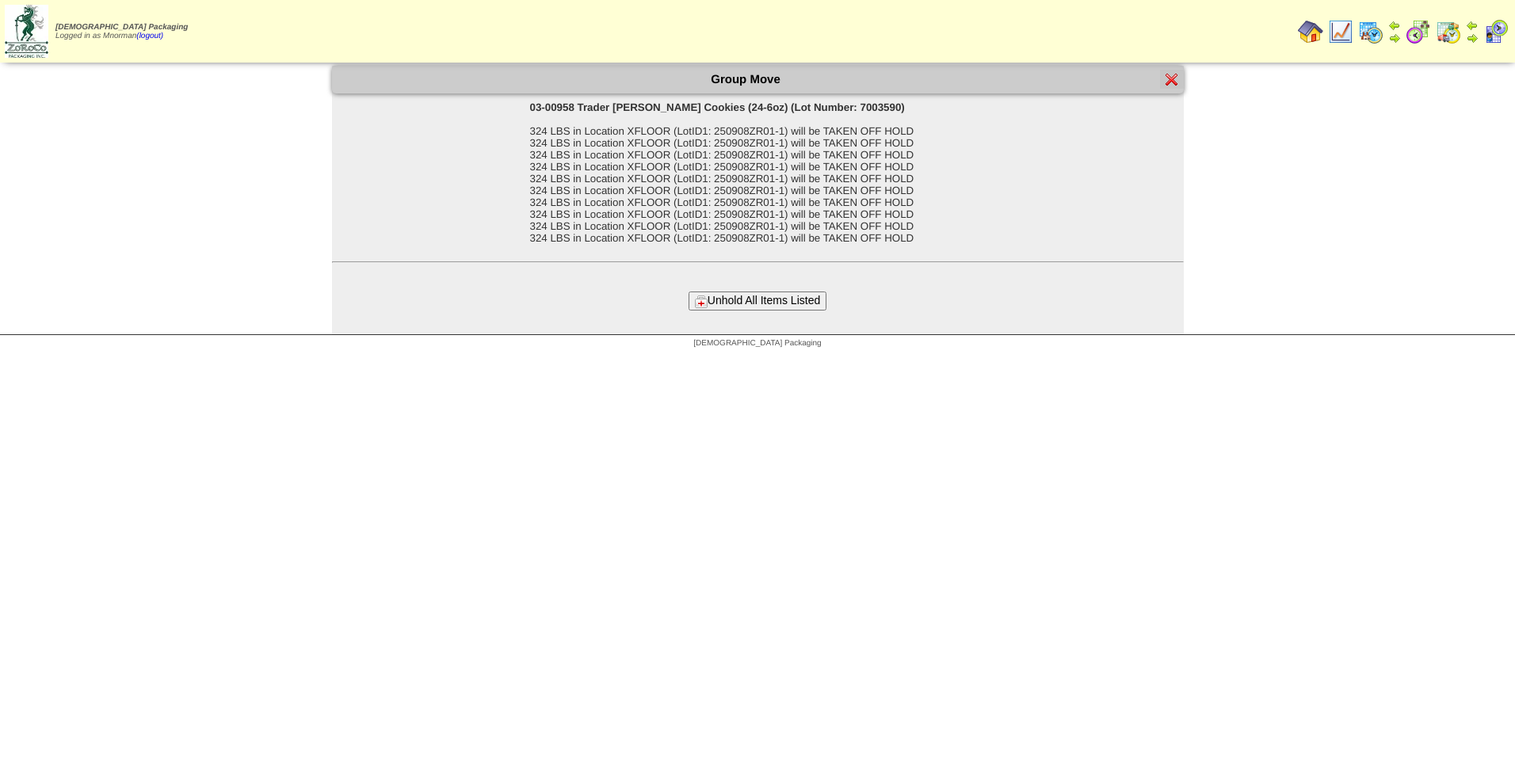
click at [782, 300] on button "Unhold All Items Listed" at bounding box center [758, 301] width 138 height 18
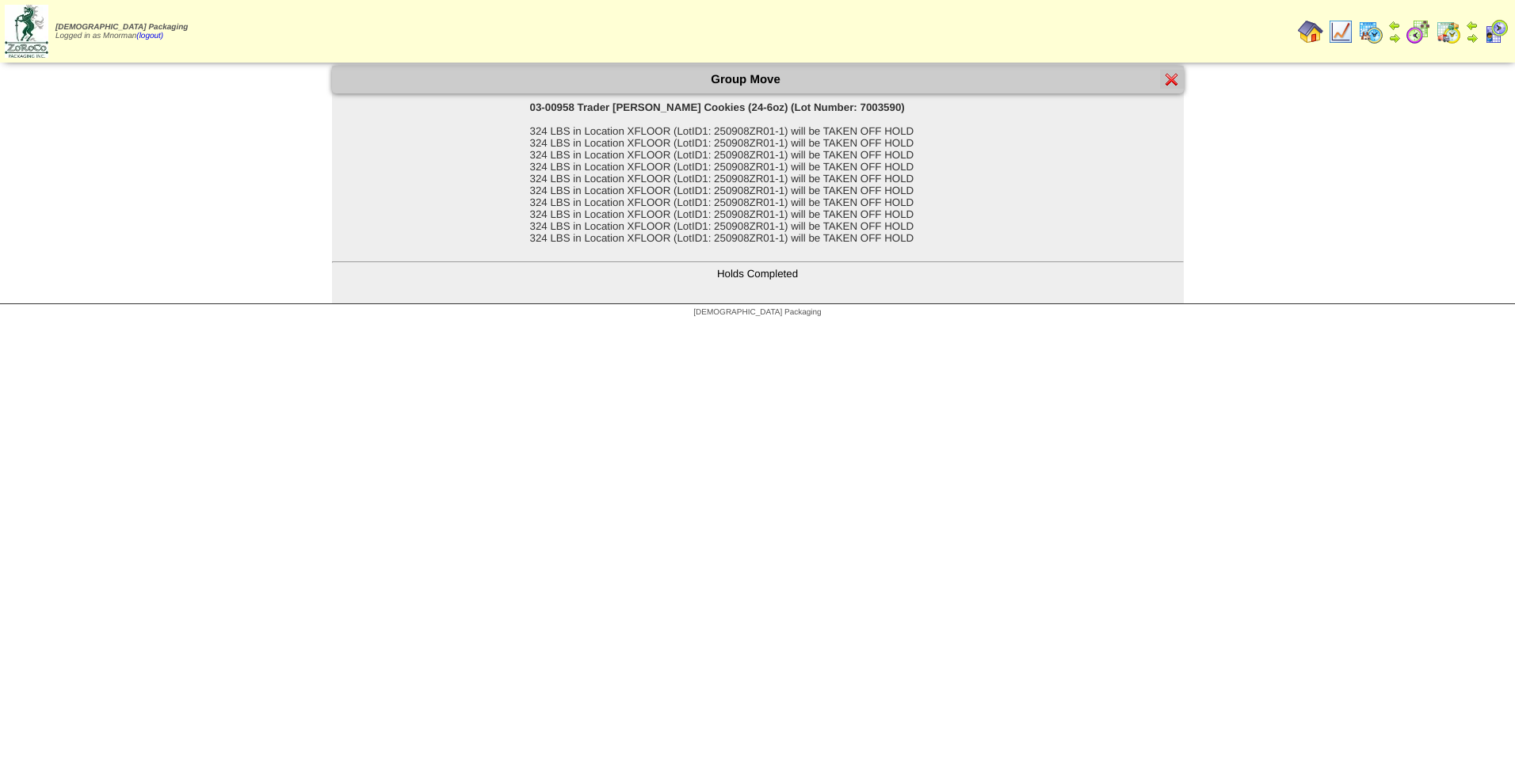
click at [1169, 73] on img at bounding box center [1172, 79] width 13 height 13
